Goal: Transaction & Acquisition: Purchase product/service

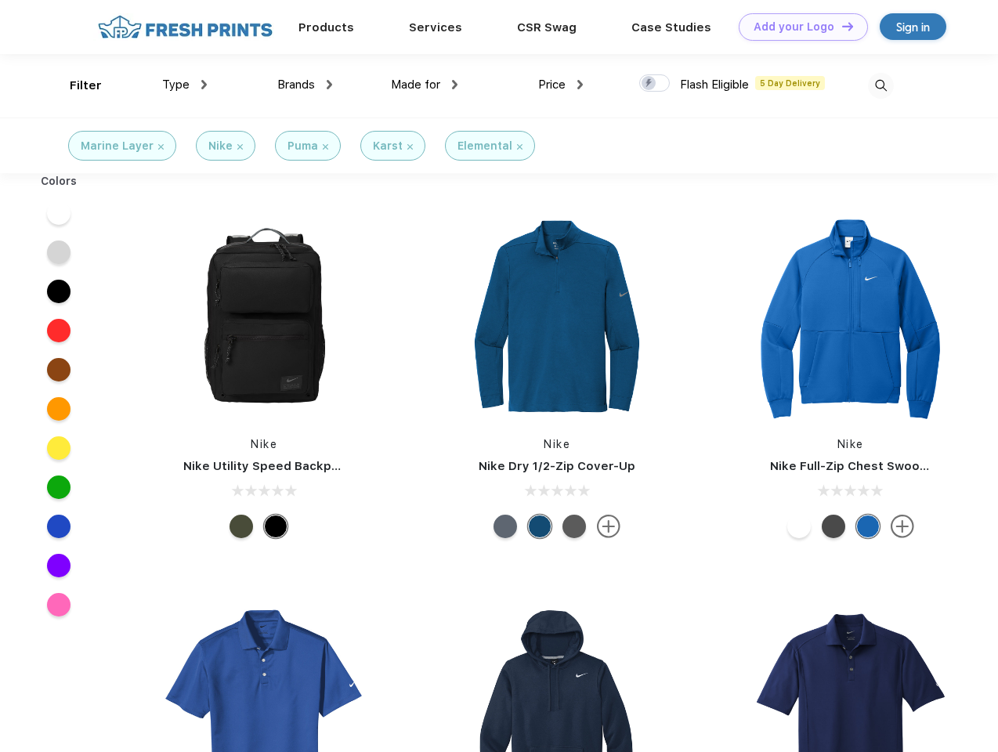
click at [798, 27] on link "Add your Logo Design Tool" at bounding box center [803, 26] width 129 height 27
click at [0, 0] on div "Design Tool" at bounding box center [0, 0] width 0 height 0
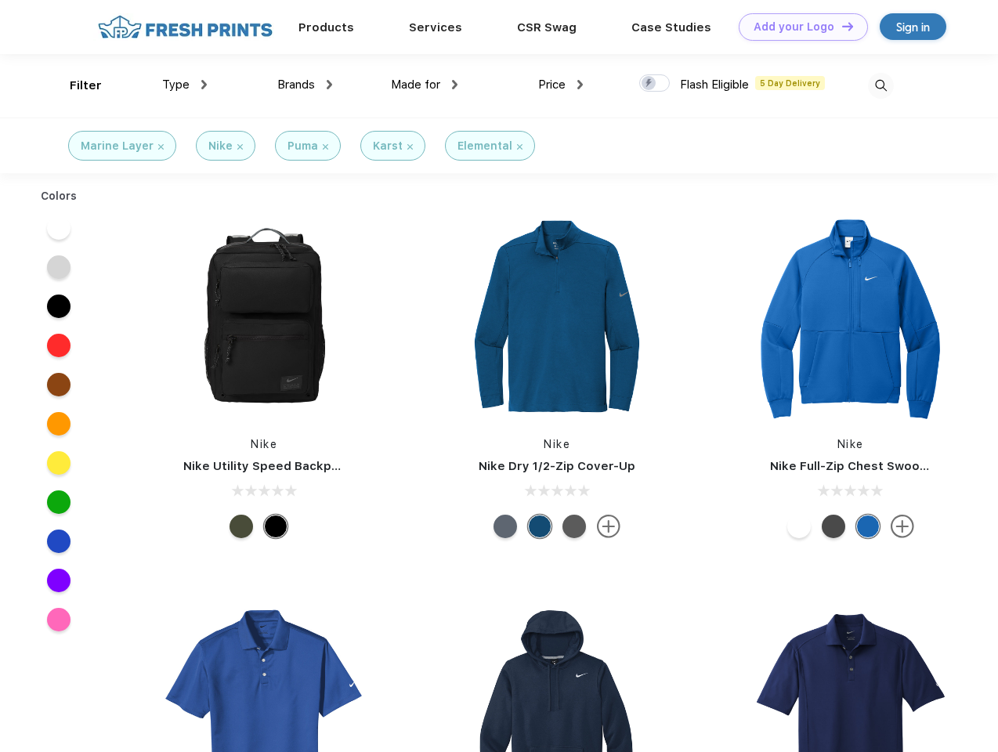
click at [841, 26] on link "Add your Logo Design Tool" at bounding box center [803, 26] width 129 height 27
click at [75, 85] on div "Filter" at bounding box center [86, 86] width 32 height 18
click at [185, 85] on span "Type" at bounding box center [175, 85] width 27 height 14
click at [305, 85] on span "Brands" at bounding box center [296, 85] width 38 height 14
click at [425, 85] on span "Made for" at bounding box center [415, 85] width 49 height 14
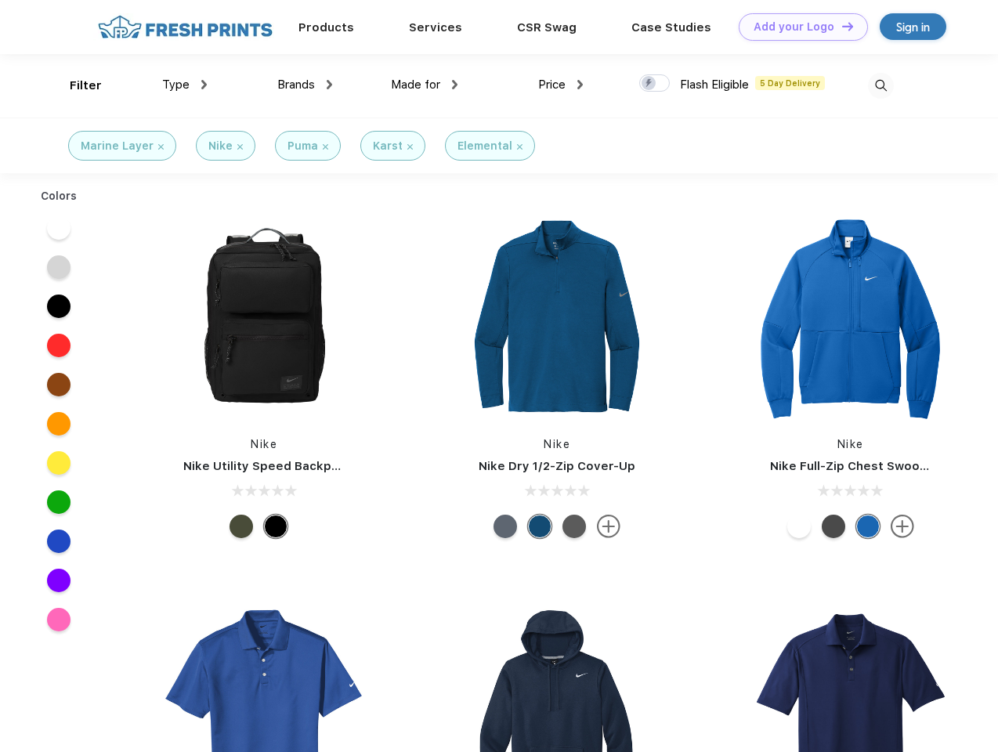
click at [561, 85] on span "Price" at bounding box center [551, 85] width 27 height 14
click at [655, 84] on div at bounding box center [655, 82] width 31 height 17
click at [650, 84] on input "checkbox" at bounding box center [645, 79] width 10 height 10
click at [881, 85] on img at bounding box center [881, 86] width 26 height 26
